Goal: Task Accomplishment & Management: Manage account settings

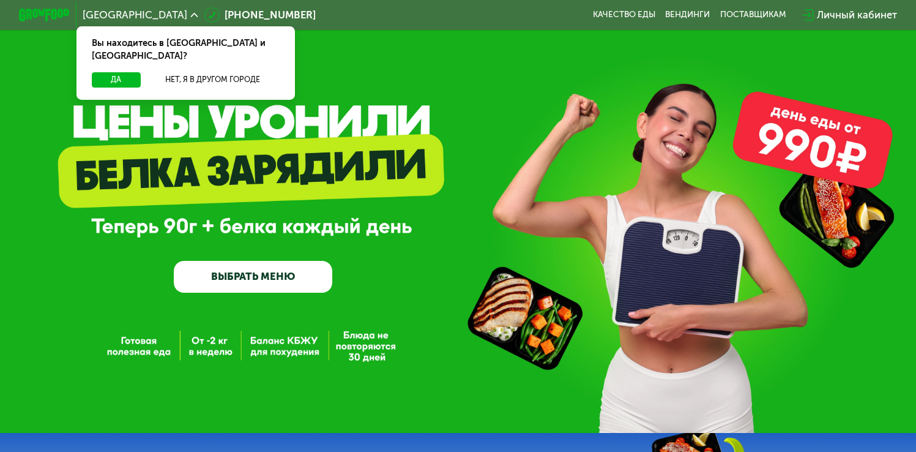
click at [697, 124] on div "GrowFood — доставка правильного питания ВЫБРАТЬ МЕНЮ" at bounding box center [458, 216] width 916 height 433
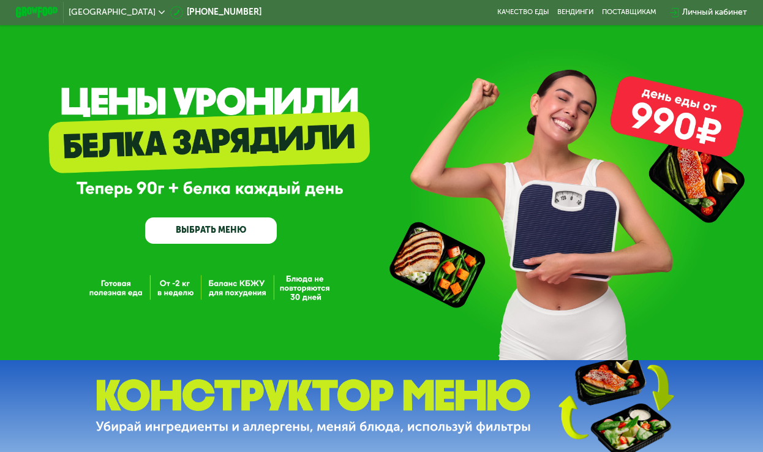
click at [653, 134] on div "GrowFood — доставка правильного питания ВЫБРАТЬ МЕНЮ" at bounding box center [381, 183] width 763 height 122
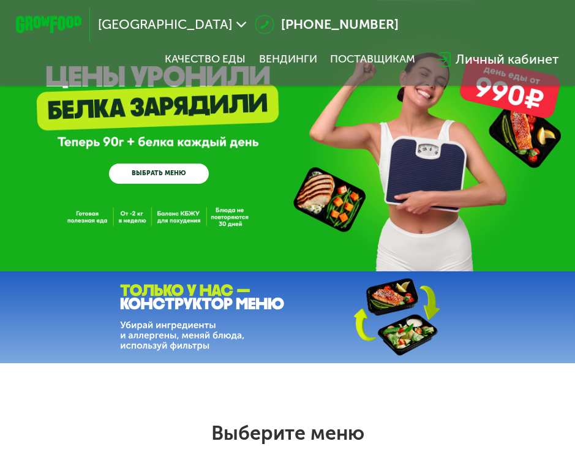
click at [503, 62] on div "Личный кабинет" at bounding box center [506, 60] width 103 height 20
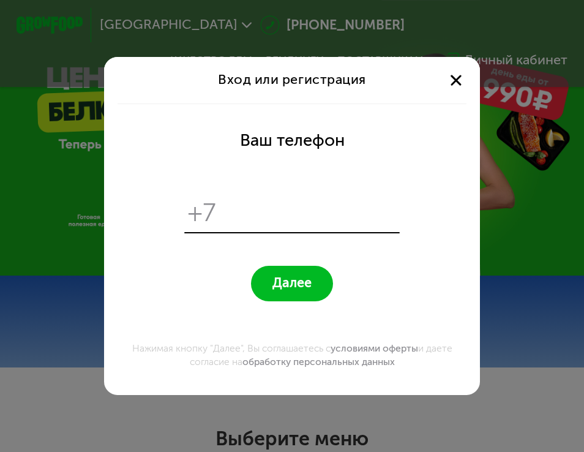
click at [238, 213] on input "tel" at bounding box center [310, 213] width 171 height 32
type input "**********"
click at [291, 281] on span "Далее" at bounding box center [291, 283] width 39 height 16
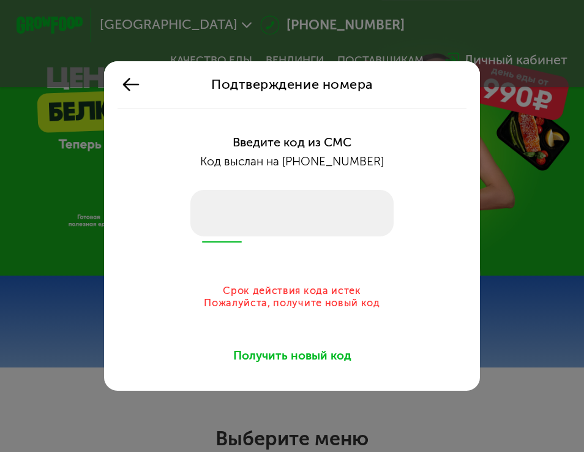
drag, startPoint x: 152, startPoint y: 87, endPoint x: 137, endPoint y: 87, distance: 15.3
click at [151, 87] on div "Подтверждение номера" at bounding box center [291, 84] width 375 height 47
click at [122, 87] on icon at bounding box center [131, 85] width 20 height 20
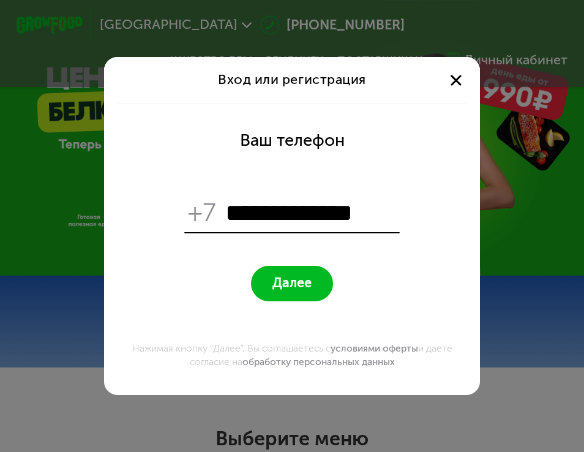
click at [395, 217] on input "**********" at bounding box center [310, 213] width 171 height 32
type input "*"
click at [560, 84] on div "Вход или регистрация Ваш телефон +7 Далее Нажимая кнопку "Далее", Вы соглашаете…" at bounding box center [292, 226] width 584 height 452
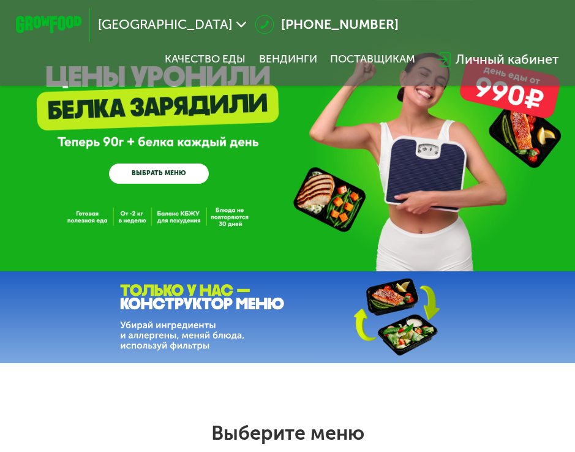
click at [511, 63] on div "Личный кабинет" at bounding box center [506, 60] width 103 height 20
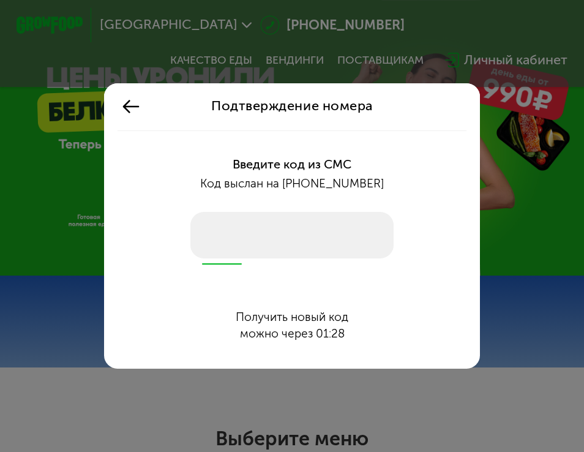
click at [288, 233] on input "number" at bounding box center [291, 235] width 203 height 47
click at [350, 234] on input "number" at bounding box center [291, 235] width 203 height 47
click at [350, 233] on input "number" at bounding box center [291, 235] width 203 height 47
click at [300, 231] on input "number" at bounding box center [291, 235] width 203 height 47
click at [114, 102] on div "Подтверждение номера" at bounding box center [291, 106] width 375 height 47
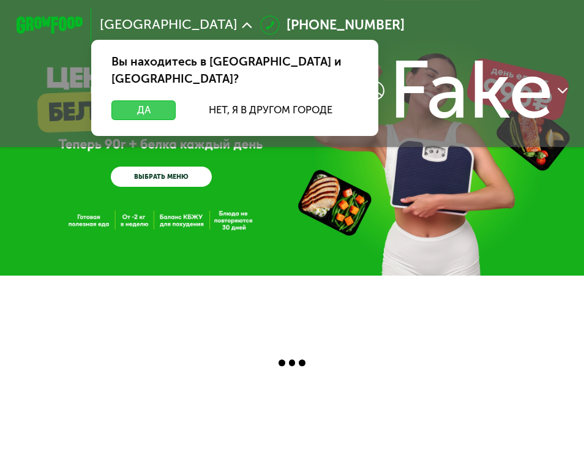
click at [144, 100] on button "Да" at bounding box center [143, 110] width 64 height 20
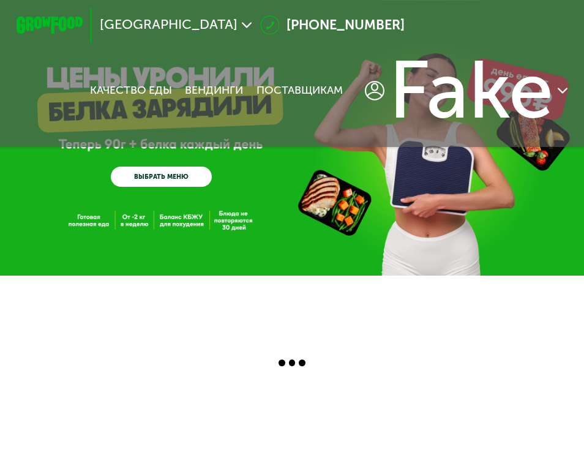
click at [207, 93] on link "Вендинги" at bounding box center [214, 90] width 58 height 13
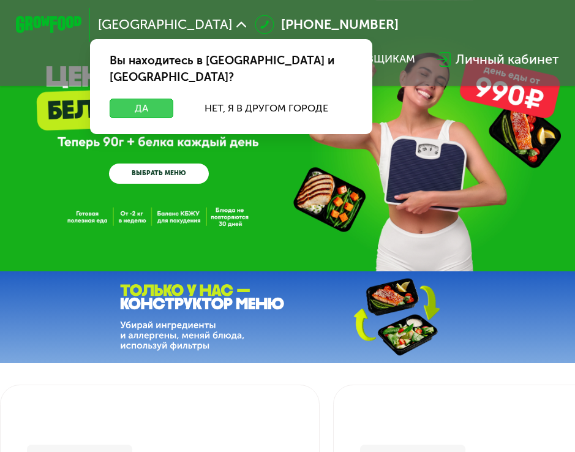
click at [142, 99] on button "Да" at bounding box center [141, 109] width 63 height 20
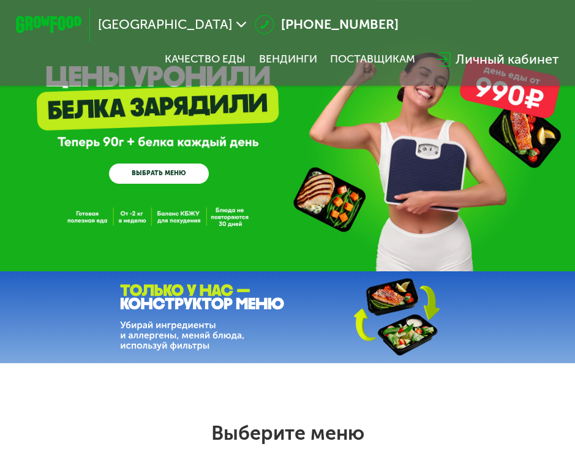
click at [481, 64] on div "Личный кабинет" at bounding box center [506, 60] width 103 height 20
